Goal: Transaction & Acquisition: Purchase product/service

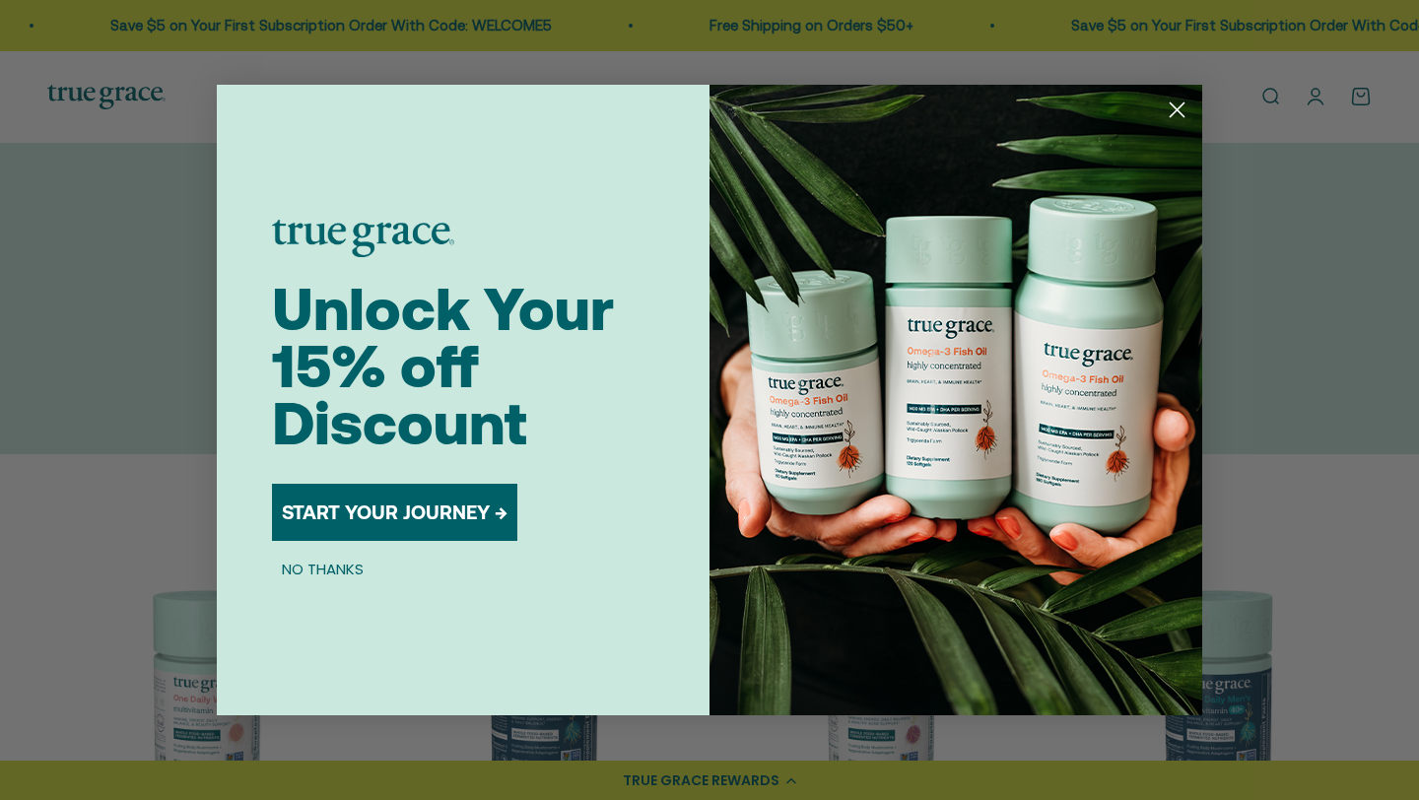
click at [1171, 107] on circle "Close dialog" at bounding box center [1177, 110] width 33 height 33
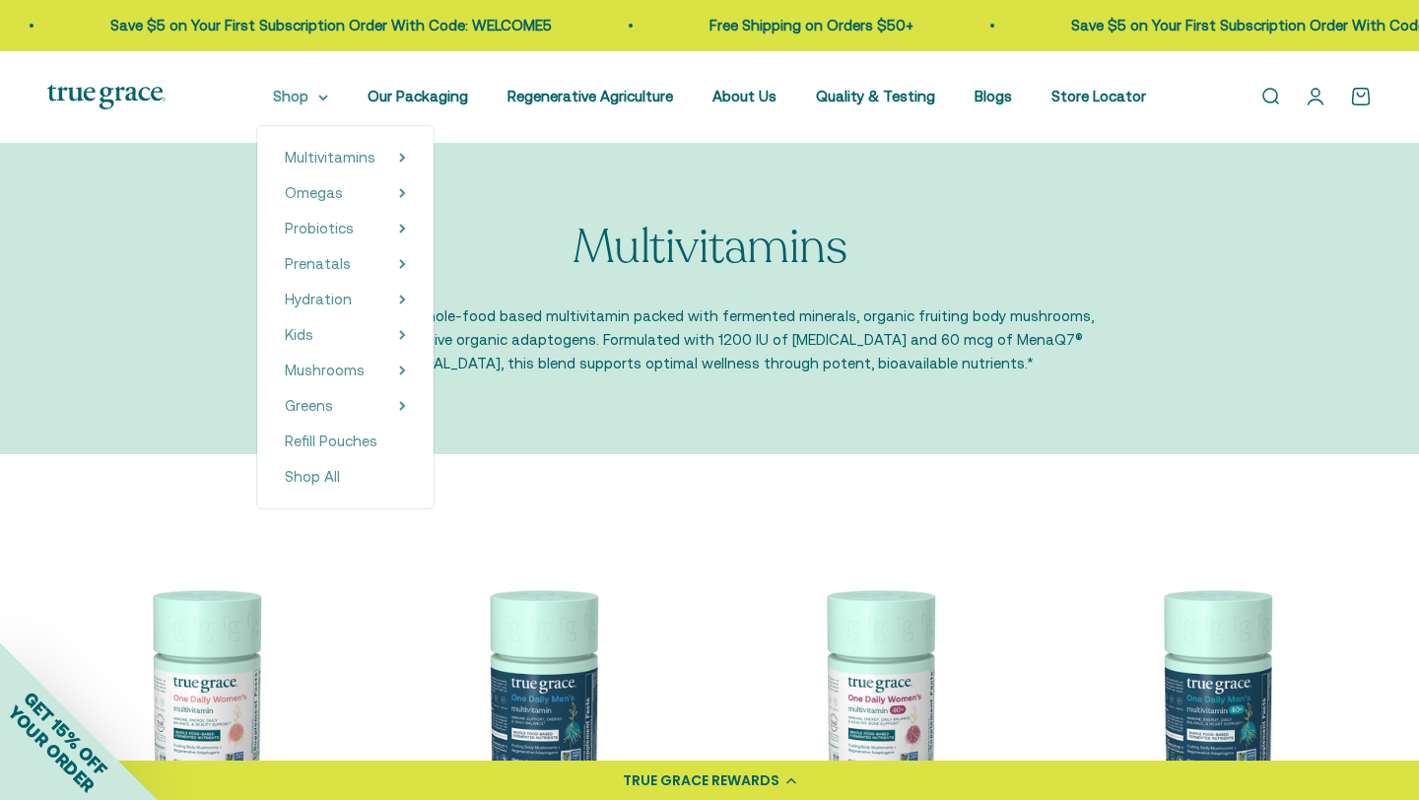
click at [317, 97] on summary "Shop" at bounding box center [300, 97] width 55 height 24
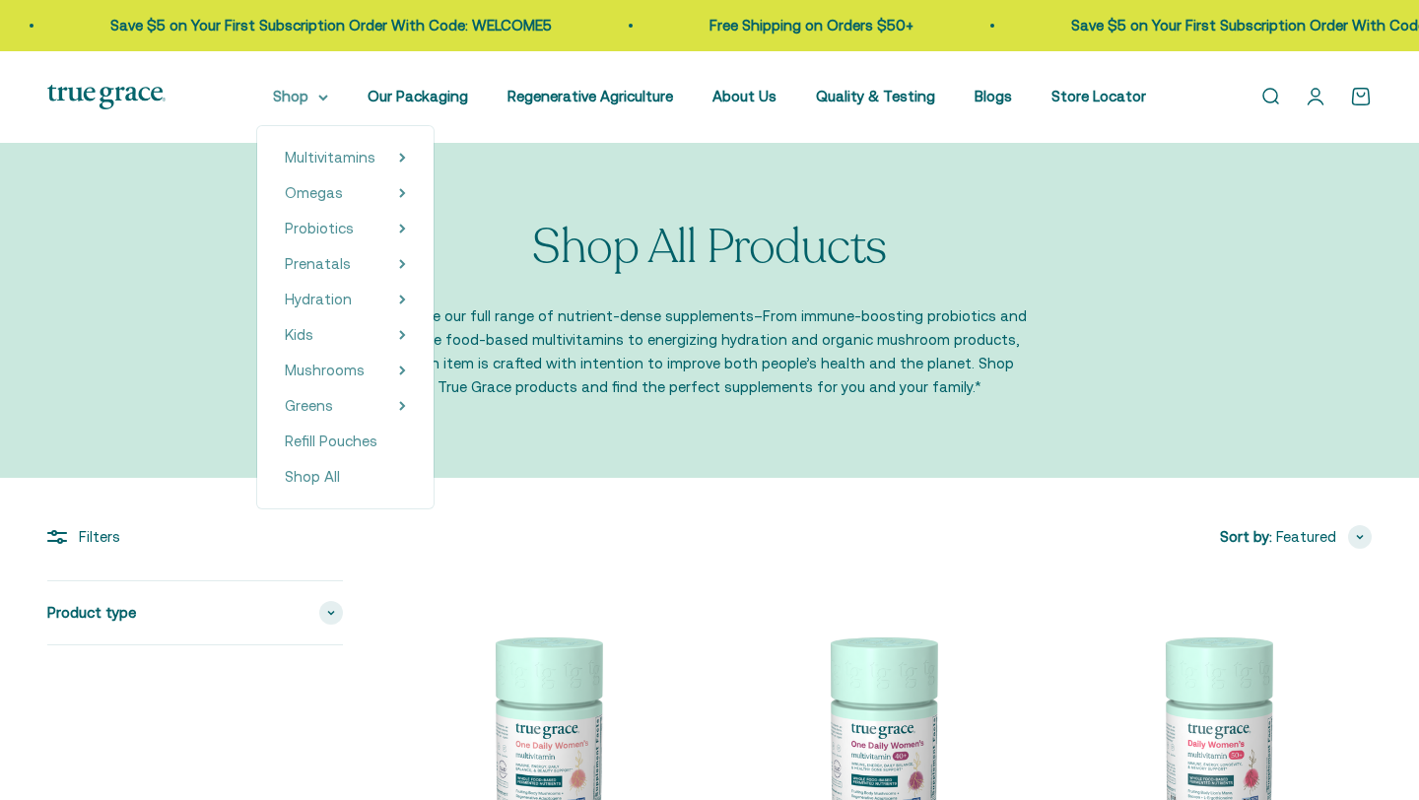
click at [318, 94] on summary "Shop" at bounding box center [300, 97] width 55 height 24
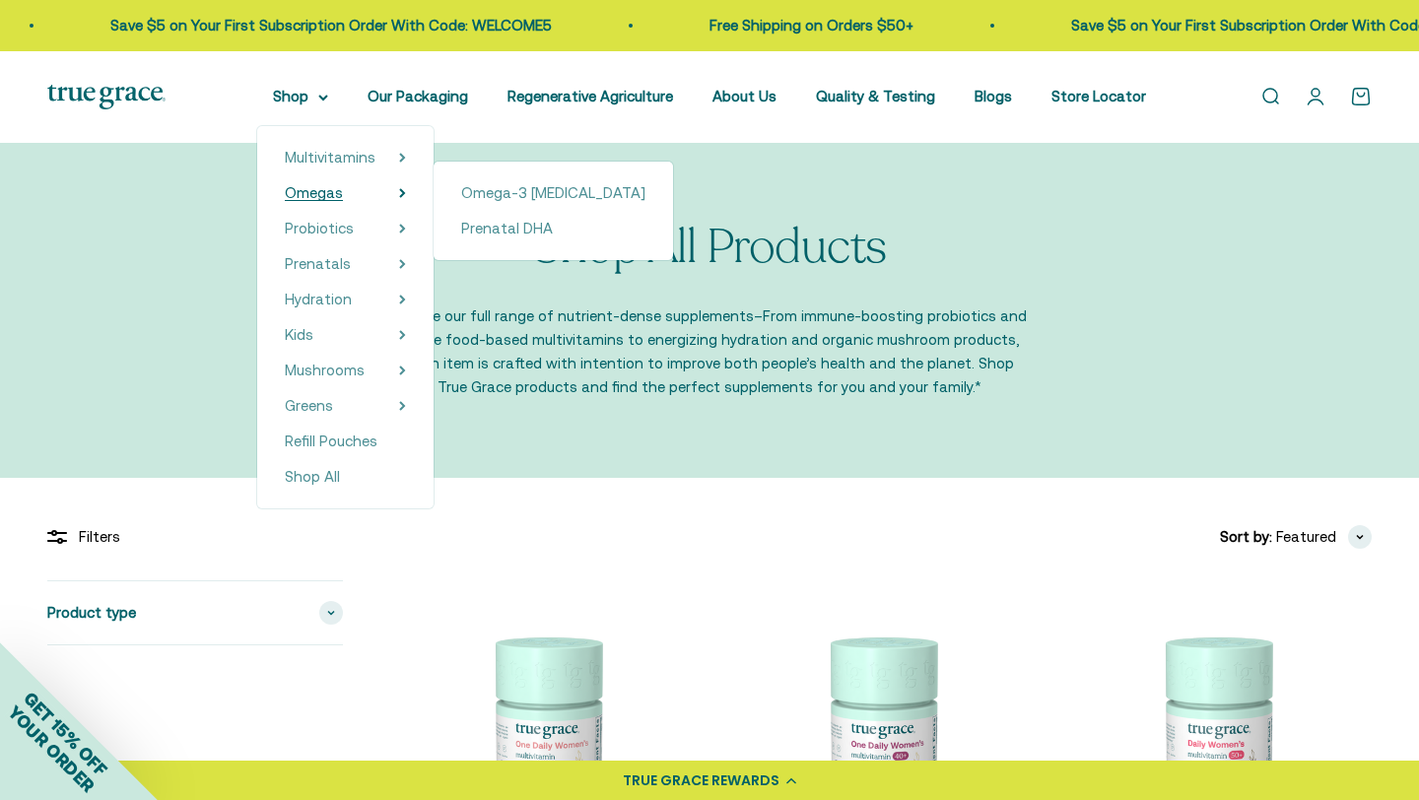
click at [321, 108] on details "Shop Multivitamins Women's Multivitamin Women's 40+ Multivitamin Women's 50+ Mu…" at bounding box center [300, 97] width 55 height 24
click at [321, 196] on span "Omegas" at bounding box center [314, 192] width 58 height 17
